Goal: Information Seeking & Learning: Find specific fact

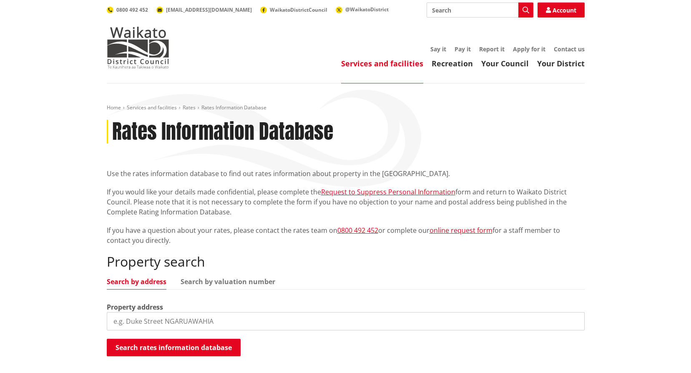
click at [196, 320] on input "search" at bounding box center [346, 321] width 478 height 18
paste input "06281/177.00C"
type input "06281/177.00C"
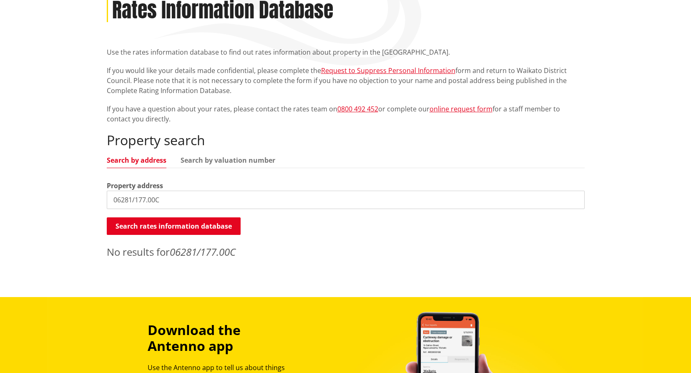
scroll to position [125, 0]
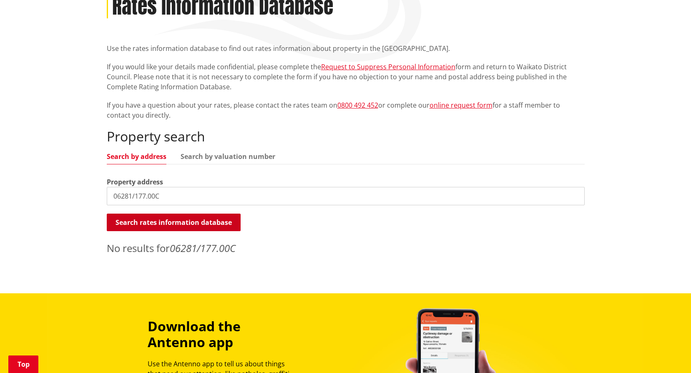
click at [158, 220] on button "Search rates information database" at bounding box center [174, 223] width 134 height 18
click at [222, 155] on link "Search by valuation number" at bounding box center [228, 156] width 95 height 7
click at [165, 220] on button "Search rates information database" at bounding box center [174, 223] width 134 height 18
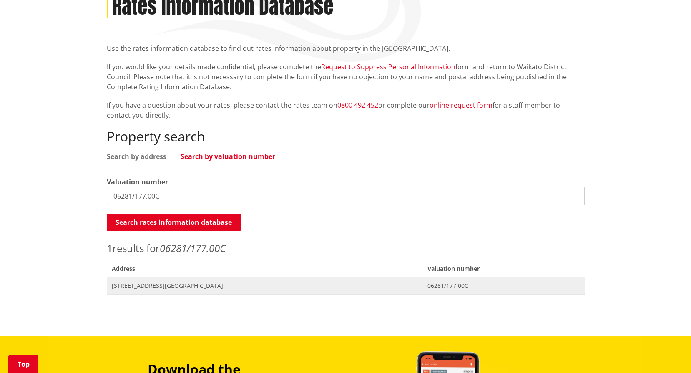
click at [165, 285] on span "[STREET_ADDRESS][GEOGRAPHIC_DATA]" at bounding box center [265, 286] width 306 height 8
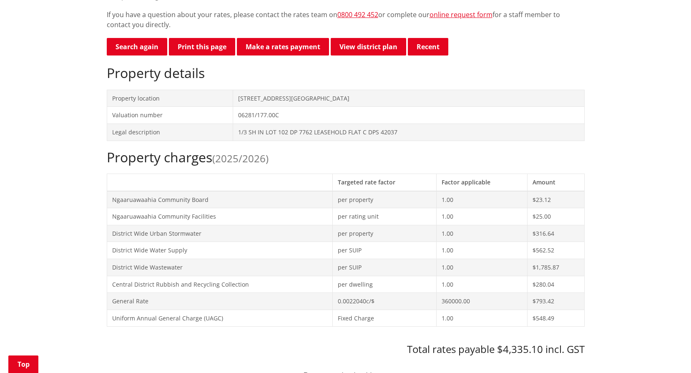
scroll to position [250, 0]
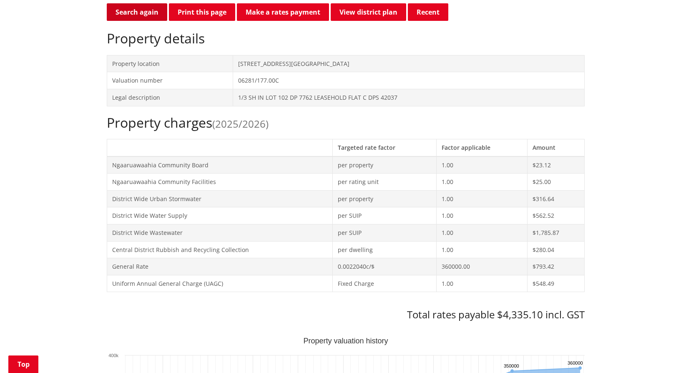
click at [136, 8] on link "Search again" at bounding box center [137, 12] width 60 height 18
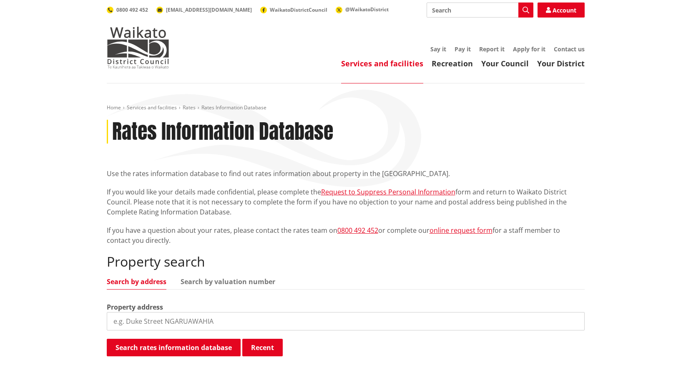
click at [212, 317] on input "search" at bounding box center [346, 321] width 478 height 18
paste input "04431/294.19"
type input "04431/294.19"
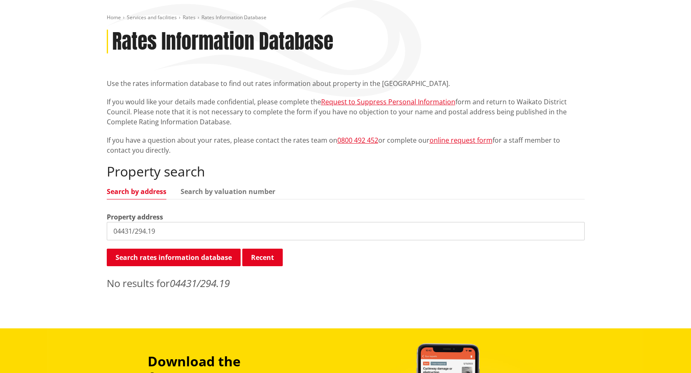
scroll to position [125, 0]
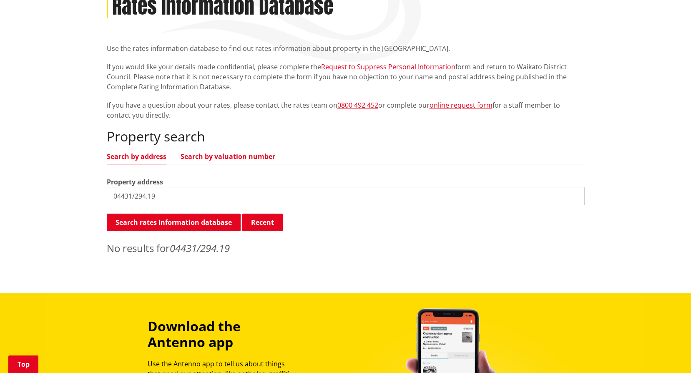
click at [199, 156] on link "Search by valuation number" at bounding box center [228, 156] width 95 height 7
click at [166, 223] on button "Search rates information database" at bounding box center [174, 223] width 134 height 18
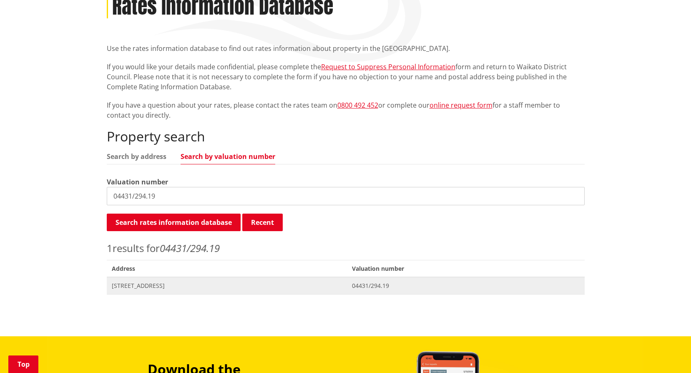
click at [142, 288] on span "[STREET_ADDRESS]" at bounding box center [227, 286] width 231 height 8
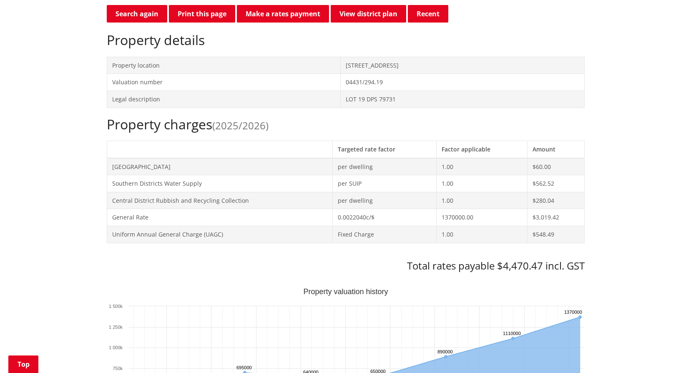
scroll to position [250, 0]
